Goal: Information Seeking & Learning: Find specific fact

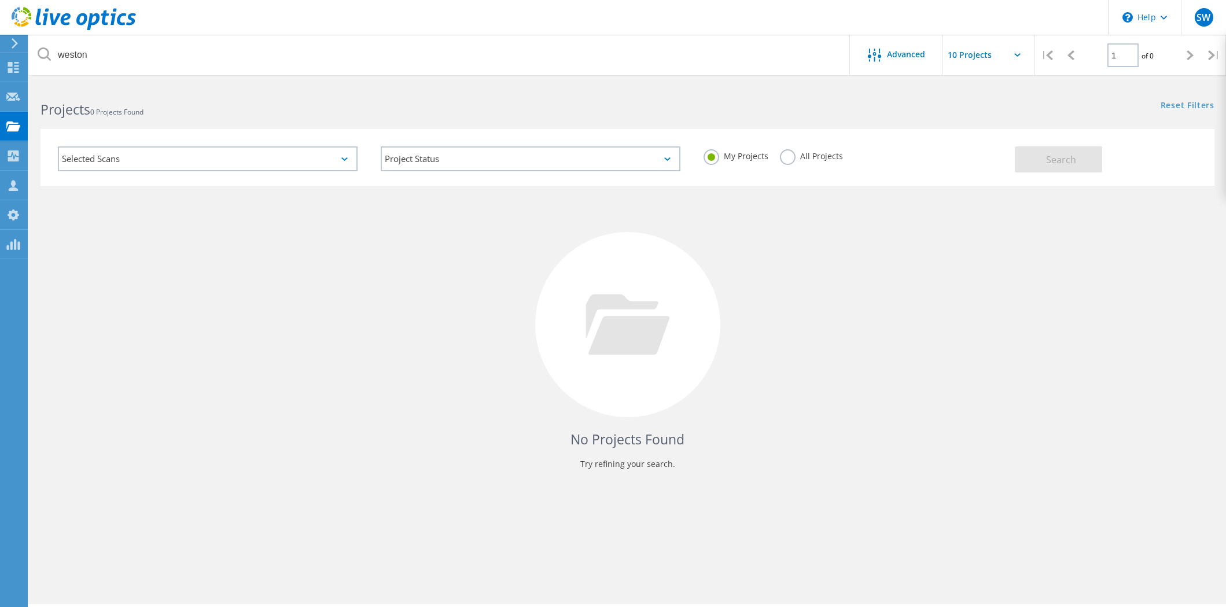
drag, startPoint x: 787, startPoint y: 163, endPoint x: 777, endPoint y: 151, distance: 14.8
click at [787, 160] on label "All Projects" at bounding box center [811, 154] width 63 height 11
click at [785, 160] on label "All Projects" at bounding box center [811, 154] width 63 height 11
click at [0, 0] on input "All Projects" at bounding box center [0, 0] width 0 height 0
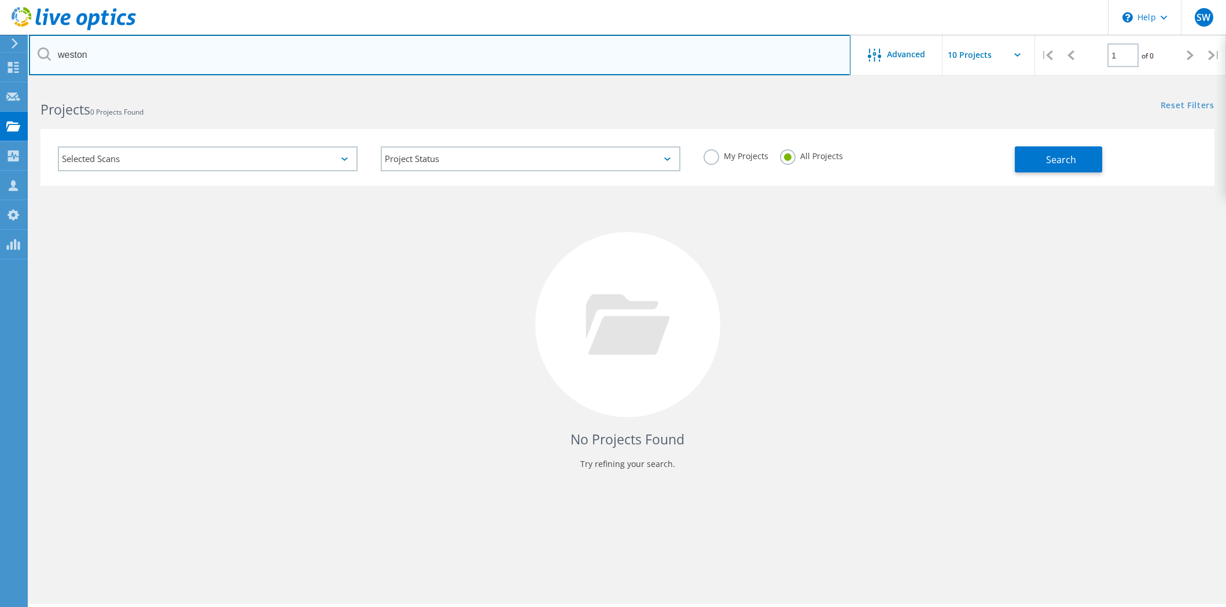
drag, startPoint x: 267, startPoint y: 54, endPoint x: 261, endPoint y: 58, distance: 7.3
click at [267, 56] on input "weston" at bounding box center [440, 55] width 822 height 41
drag, startPoint x: 221, startPoint y: 61, endPoint x: 41, endPoint y: 56, distance: 179.5
click at [41, 56] on input "weston" at bounding box center [440, 55] width 822 height 41
paste input "[EMAIL_ADDRESS][DOMAIN_NAME]"
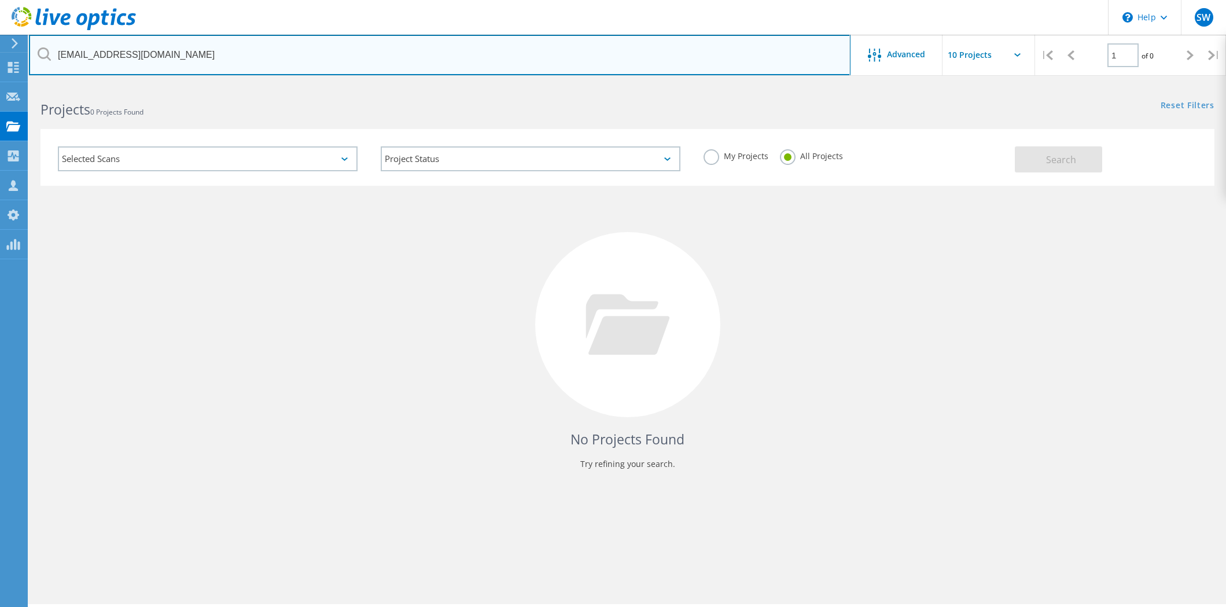
click at [556, 74] on input "[EMAIL_ADDRESS][DOMAIN_NAME]" at bounding box center [440, 55] width 822 height 41
drag, startPoint x: 493, startPoint y: 60, endPoint x: -76, endPoint y: 54, distance: 568.9
click at [29, 54] on input "[EMAIL_ADDRESS][DOMAIN_NAME]" at bounding box center [440, 55] width 822 height 41
paste input "jhipes"
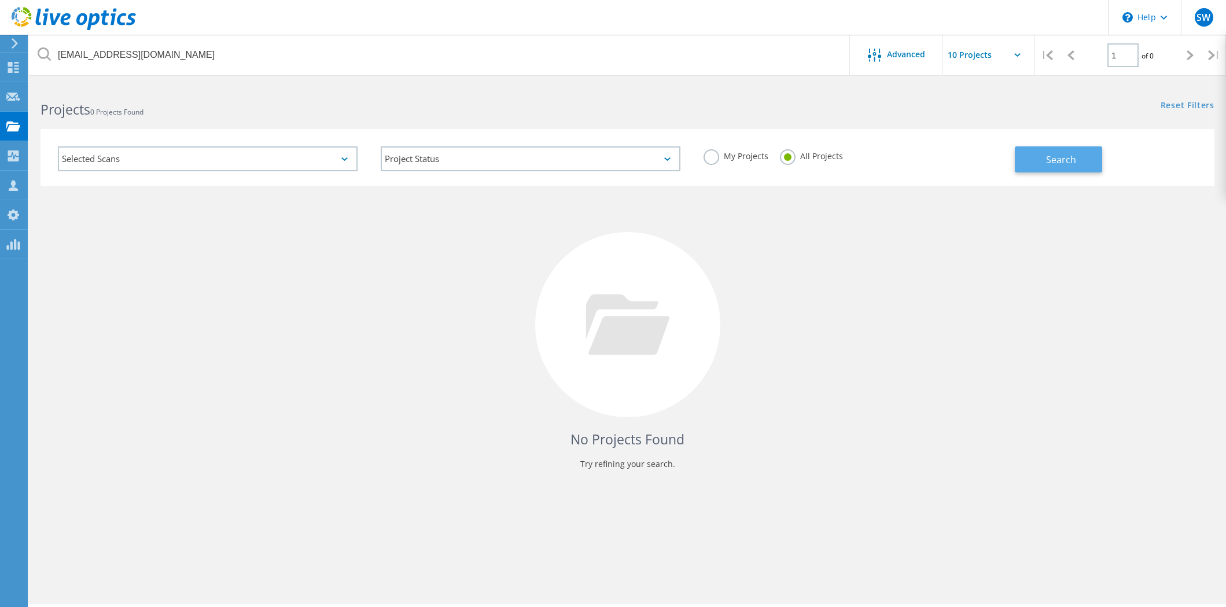
click at [1049, 165] on span "Search" at bounding box center [1061, 159] width 30 height 13
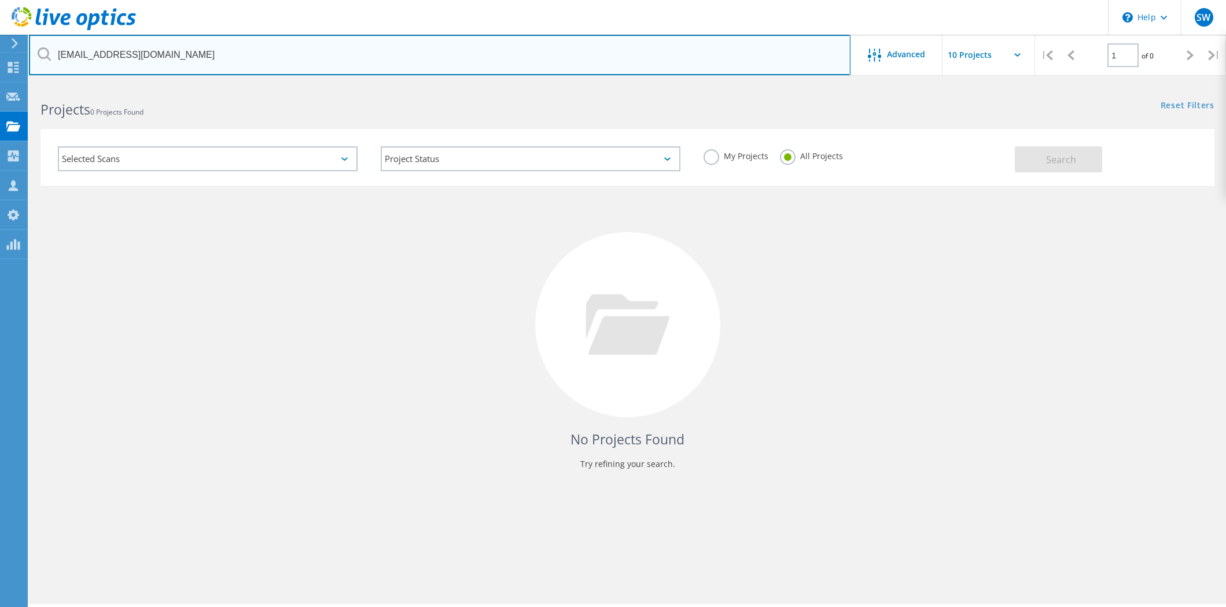
drag, startPoint x: 307, startPoint y: 62, endPoint x: 27, endPoint y: 61, distance: 280.1
click at [29, 61] on input "[EMAIL_ADDRESS][DOMAIN_NAME]" at bounding box center [440, 55] width 822 height 41
drag, startPoint x: 194, startPoint y: 54, endPoint x: -36, endPoint y: 37, distance: 230.4
click at [29, 37] on input "botecourt" at bounding box center [440, 55] width 822 height 41
type input "[DOMAIN_NAME]"
